Goal: Book appointment/travel/reservation

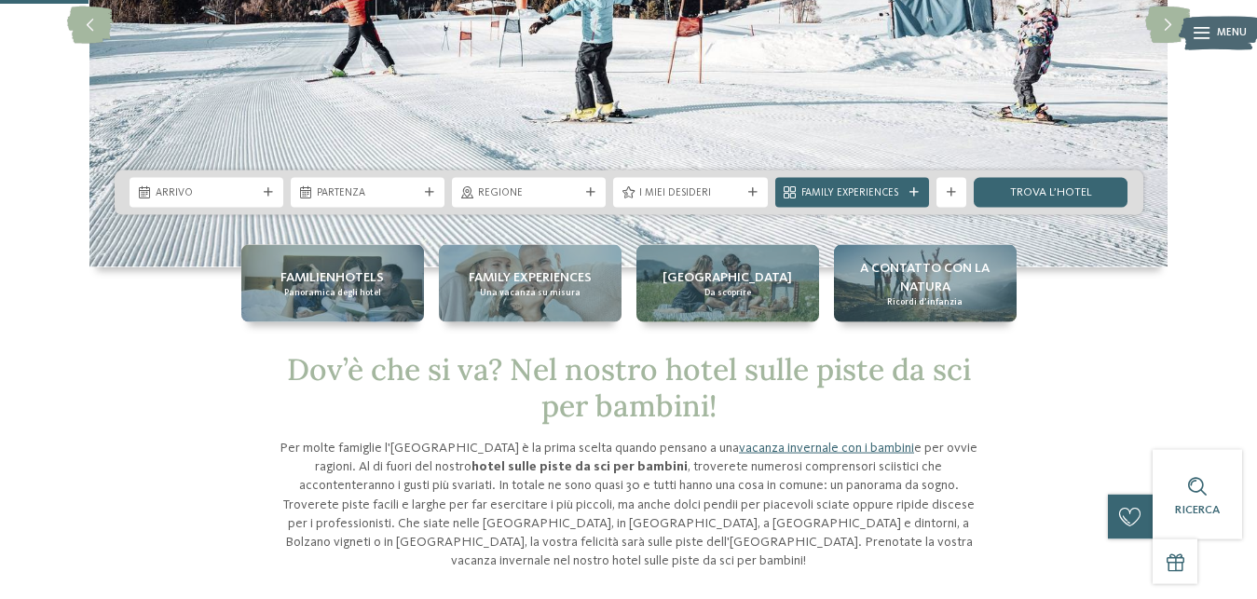
scroll to position [292, 0]
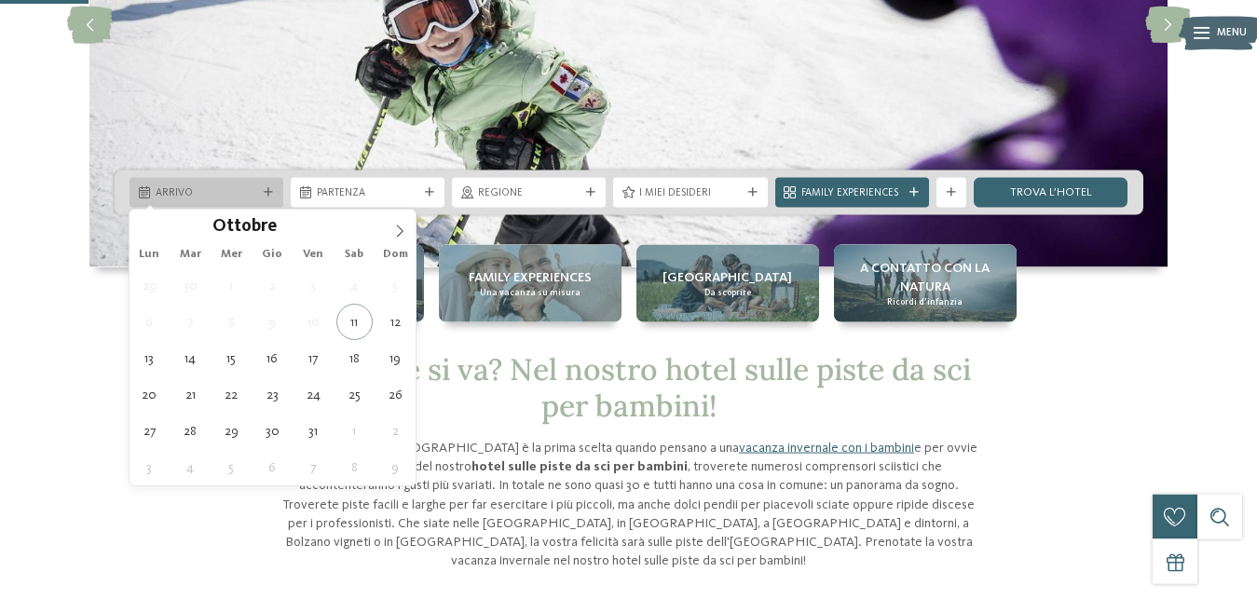
click at [270, 198] on div "Arrivo" at bounding box center [207, 193] width 154 height 30
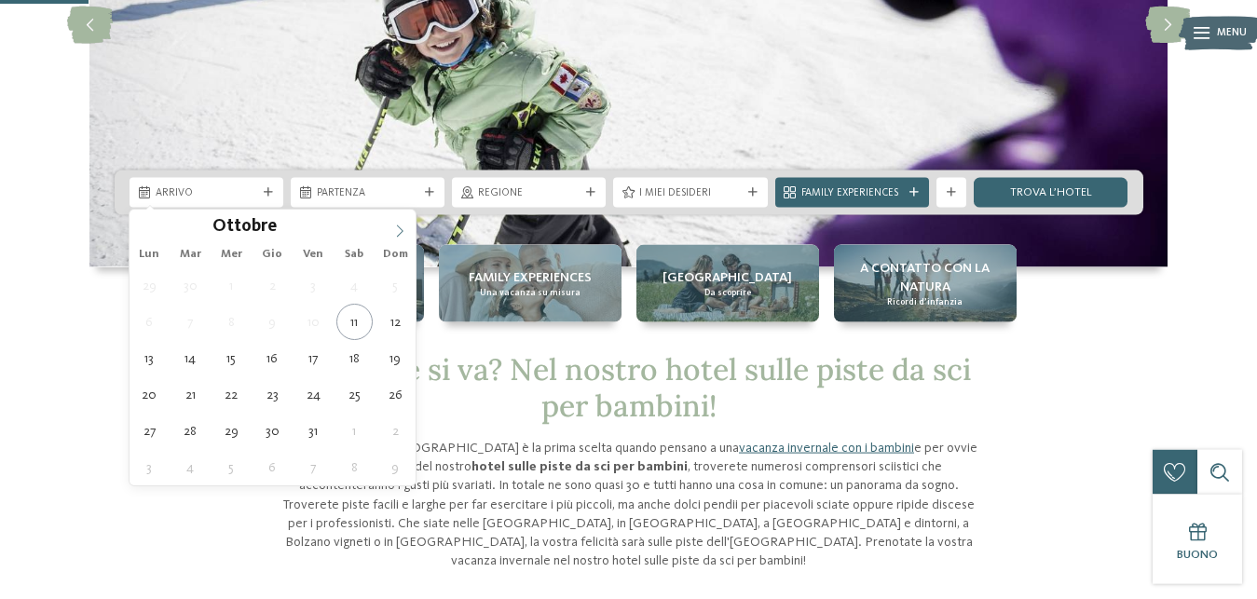
click at [401, 221] on span at bounding box center [400, 226] width 32 height 32
type div "[DATE]"
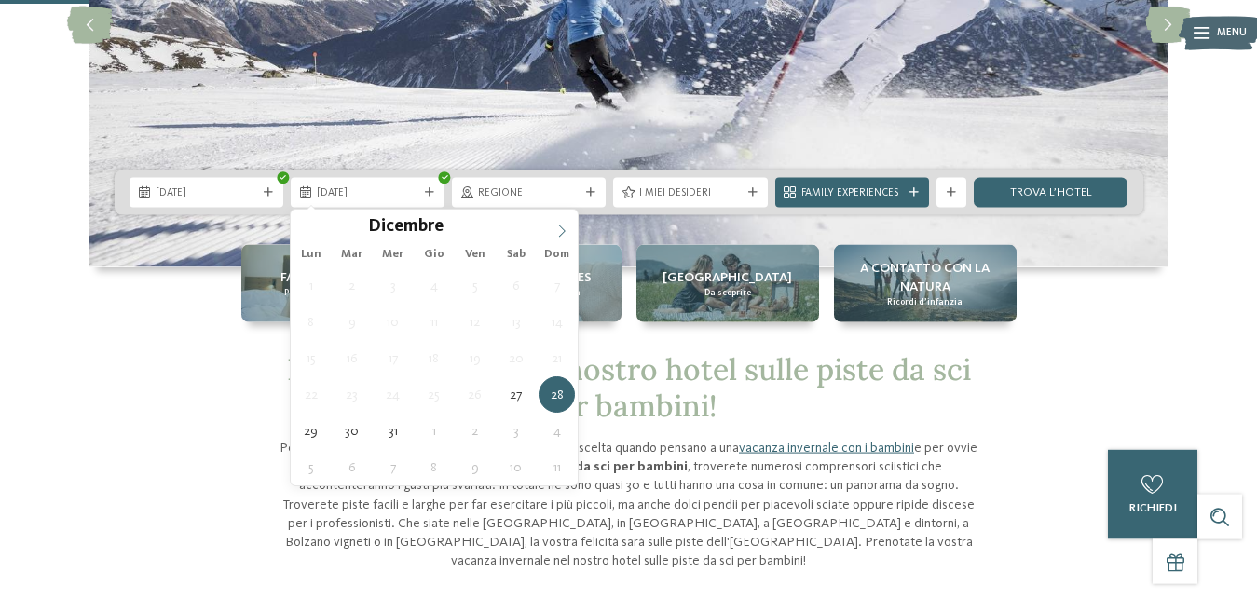
type input "****"
click at [555, 229] on icon at bounding box center [561, 231] width 13 height 13
type div "[DATE]"
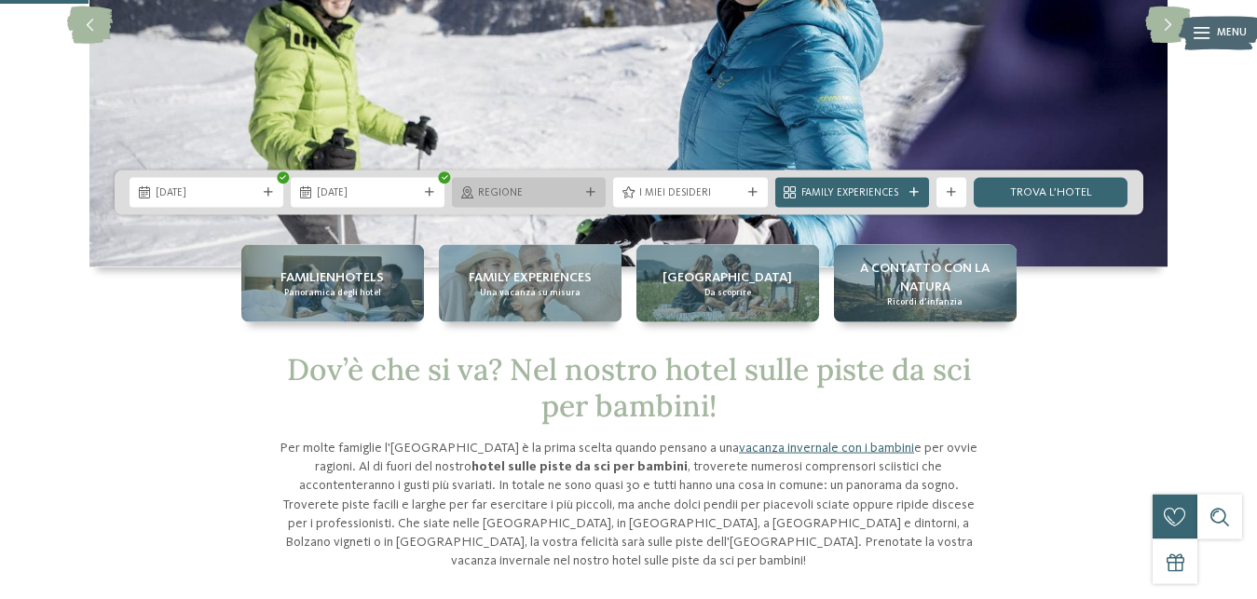
click at [581, 183] on div "Regione" at bounding box center [529, 193] width 154 height 30
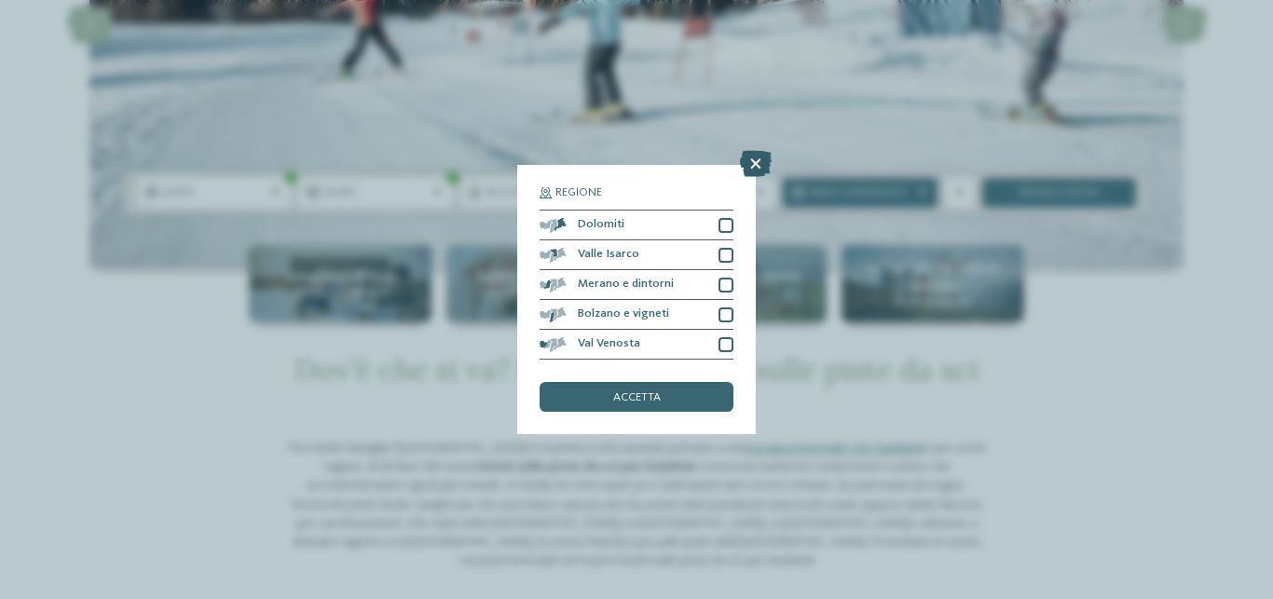
click at [754, 156] on icon at bounding box center [756, 164] width 32 height 26
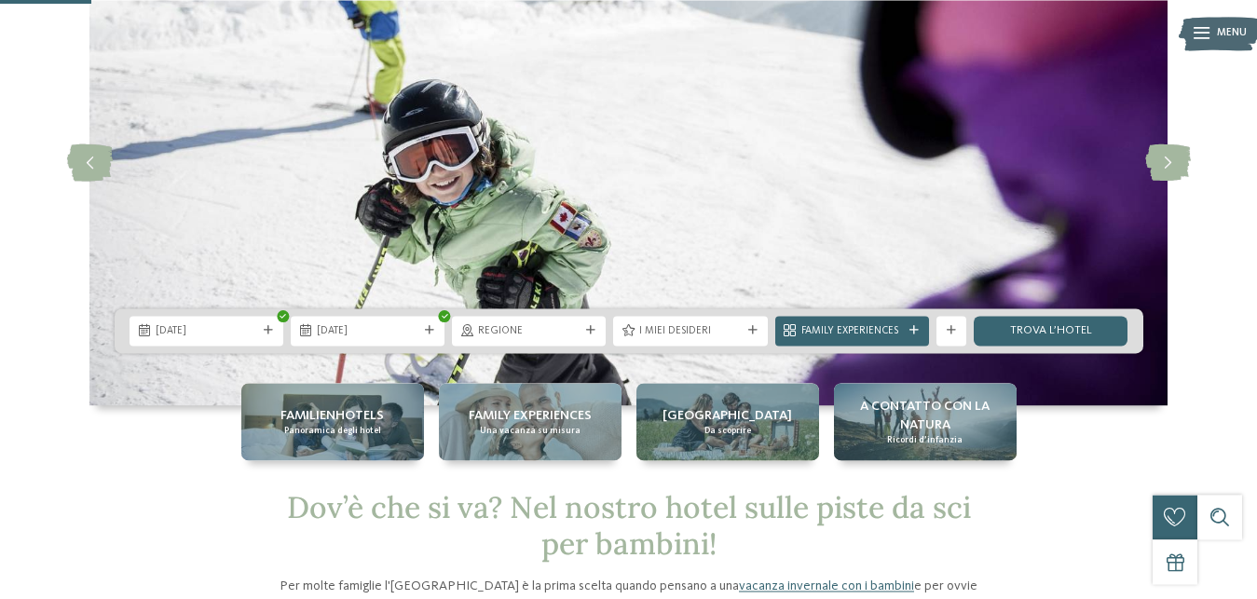
scroll to position [322, 0]
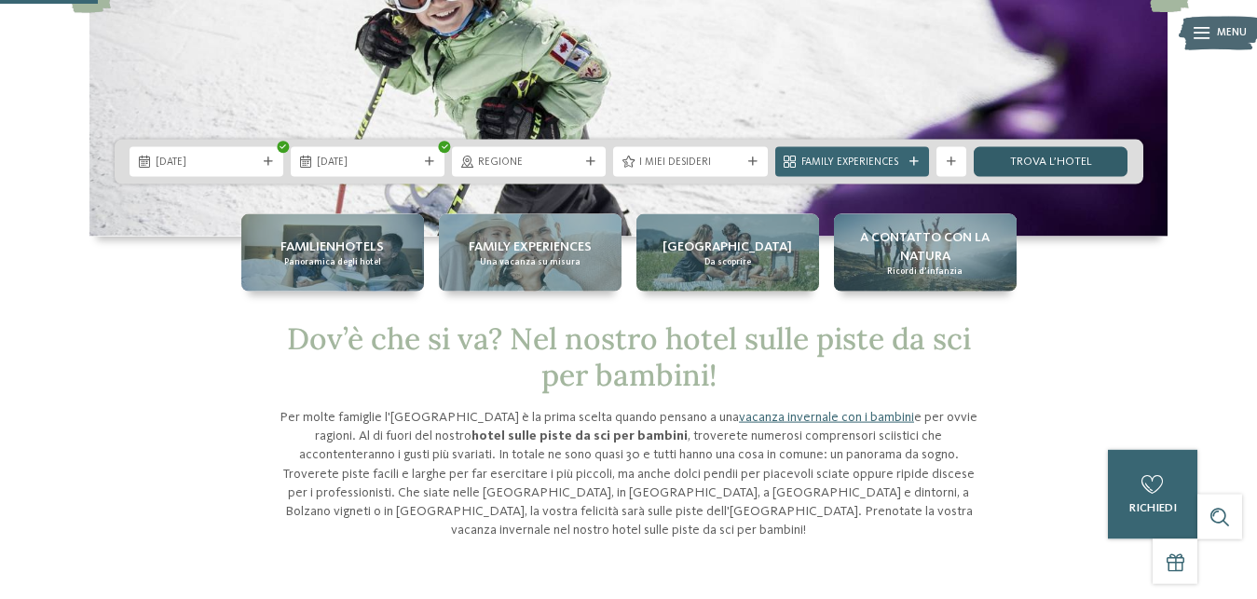
click at [999, 171] on link "trova l’hotel" at bounding box center [1051, 162] width 154 height 30
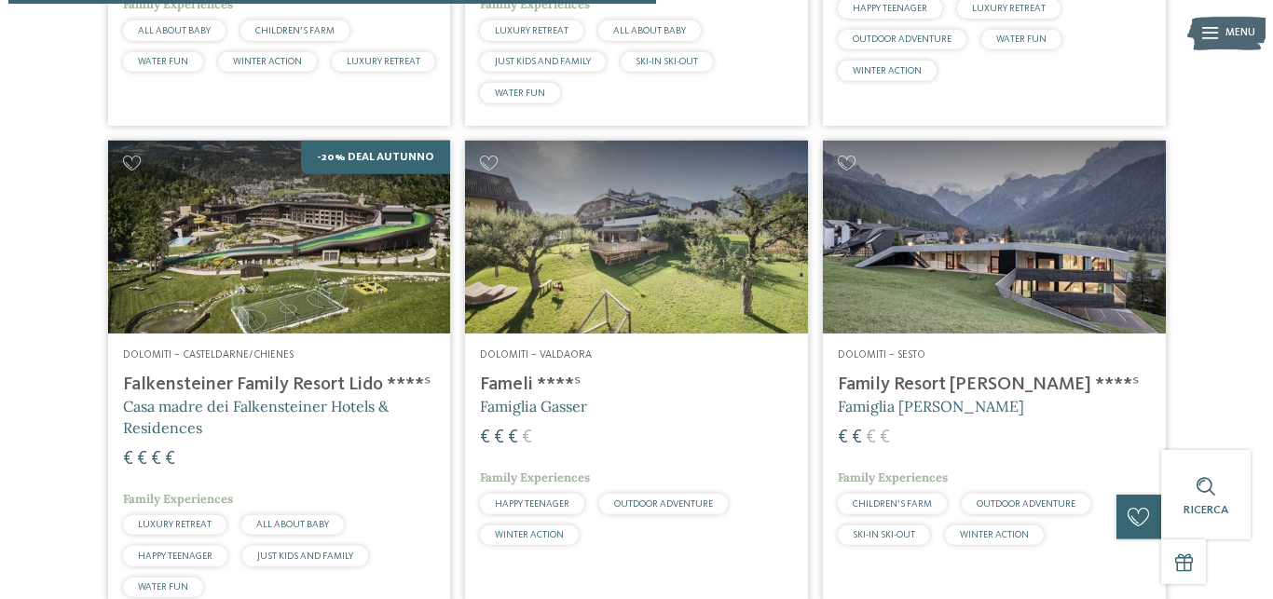
scroll to position [1985, 0]
